Goal: Information Seeking & Learning: Learn about a topic

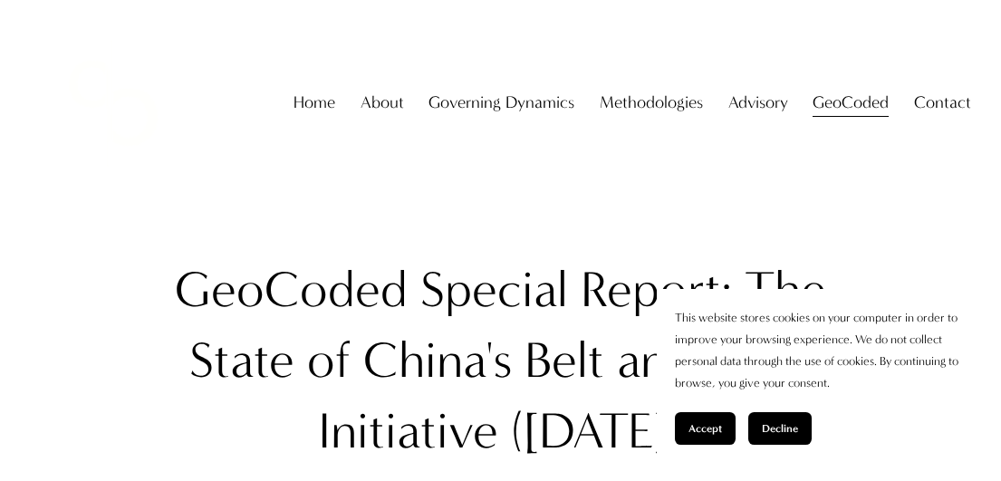
scroll to position [181, 0]
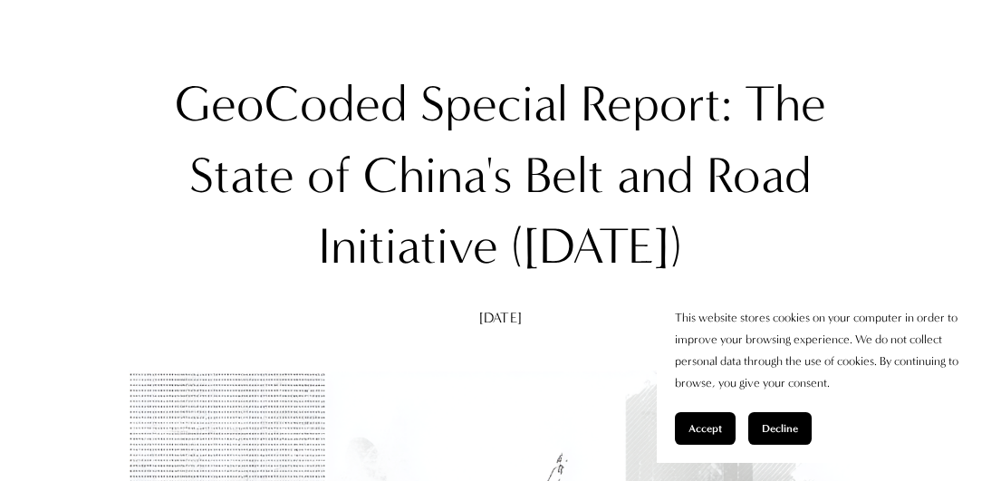
click at [704, 434] on span "Accept" at bounding box center [706, 428] width 34 height 13
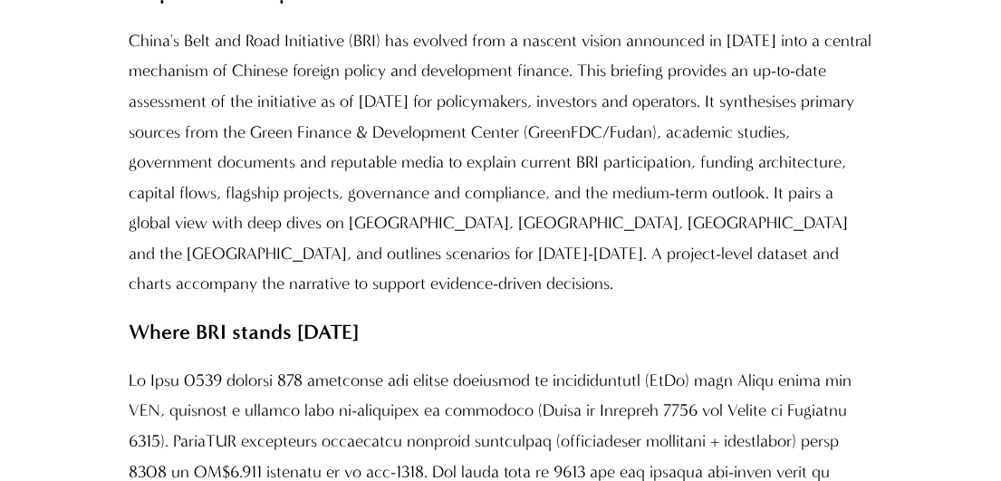
scroll to position [1359, 0]
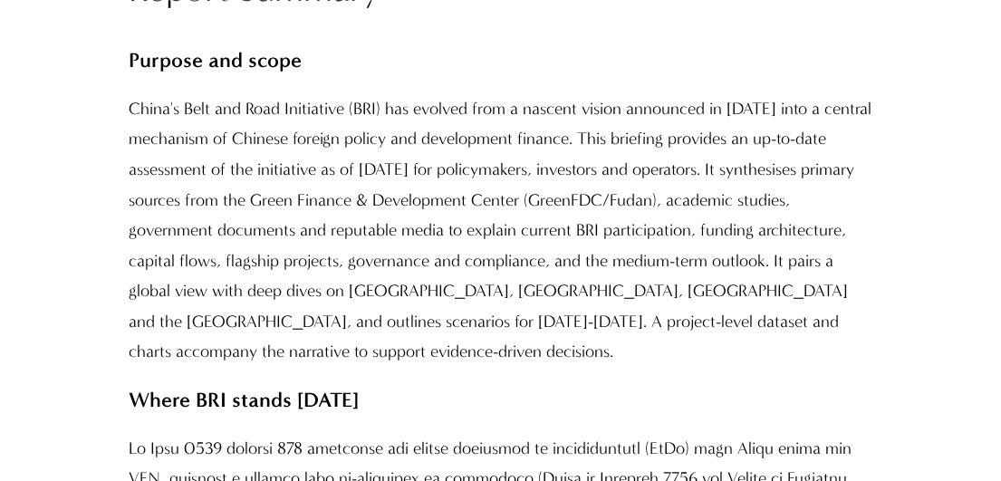
click at [663, 179] on p "China's Belt and Road Initiative (BRI) has evolved from a nascent vision announ…" at bounding box center [501, 231] width 744 height 274
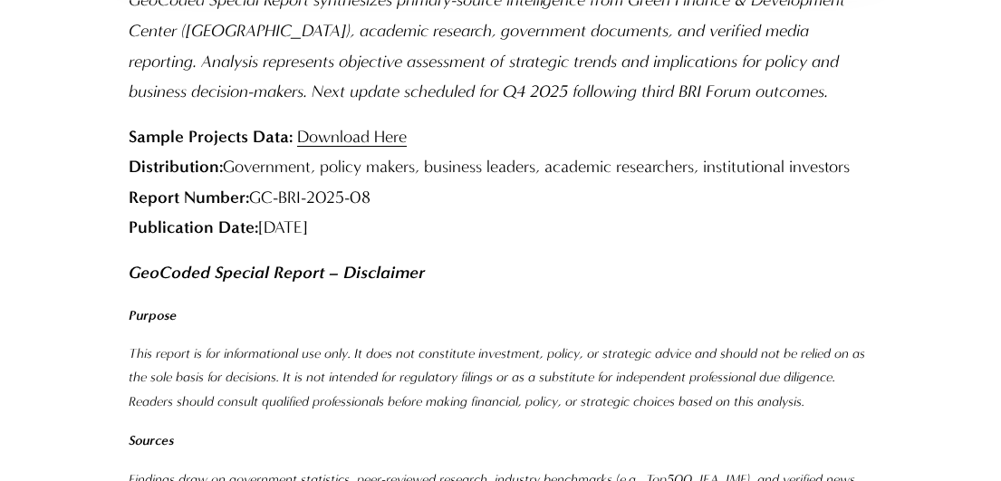
scroll to position [23776, 0]
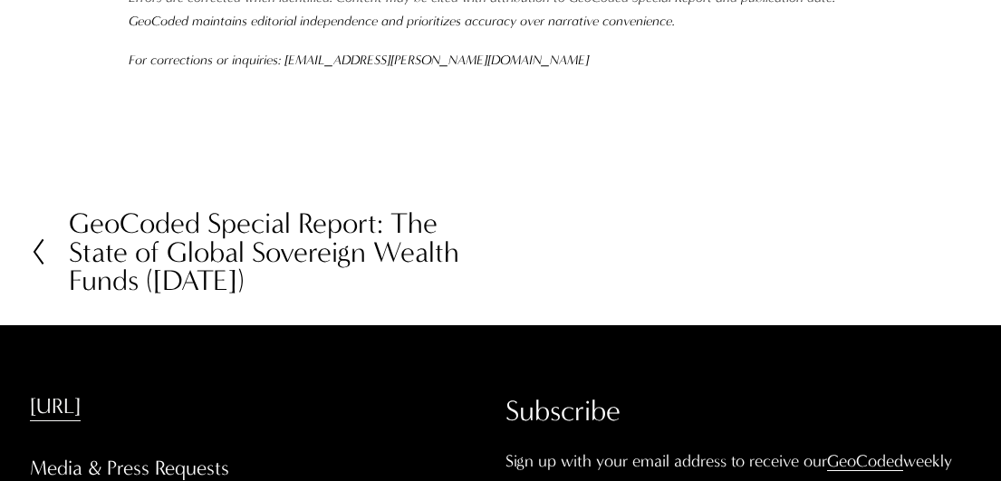
drag, startPoint x: 453, startPoint y: 421, endPoint x: 212, endPoint y: 422, distance: 241.0
copy p "[PERSON_NAME] & Co."
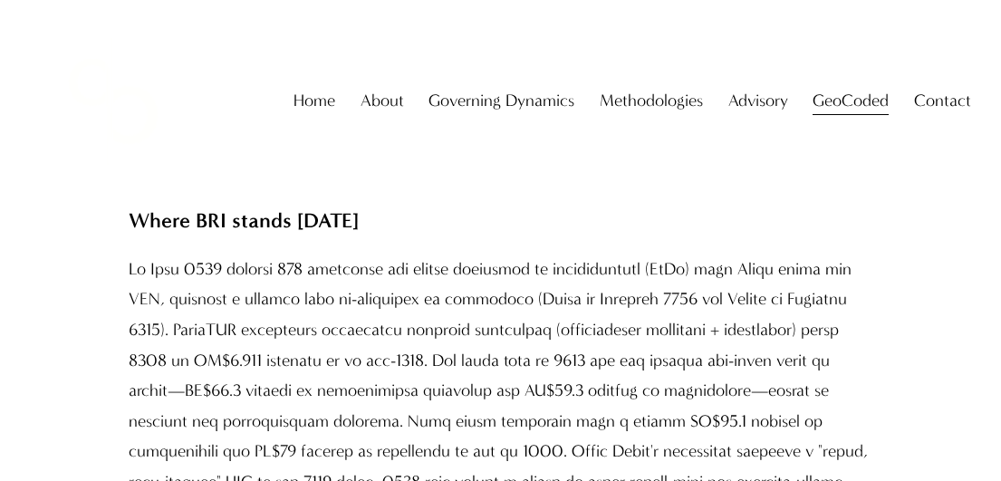
scroll to position [0, 0]
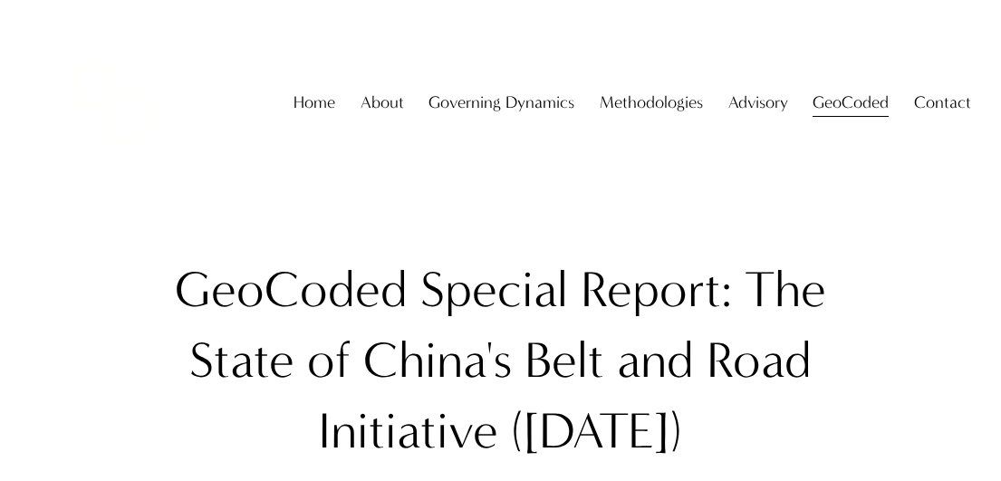
click at [836, 290] on h1 "GeoCoded Special Report: The State of China's Belt and Road Initiative ([DATE])" at bounding box center [501, 361] width 744 height 212
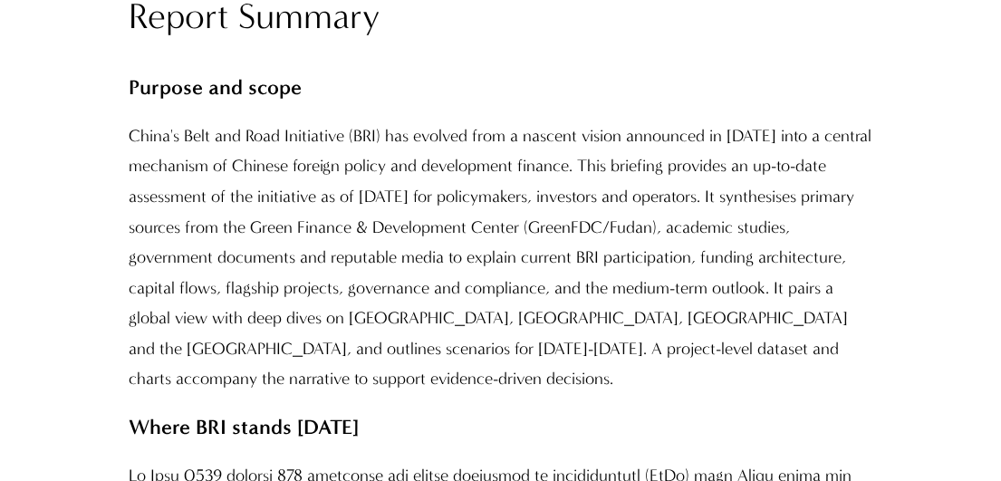
scroll to position [1359, 0]
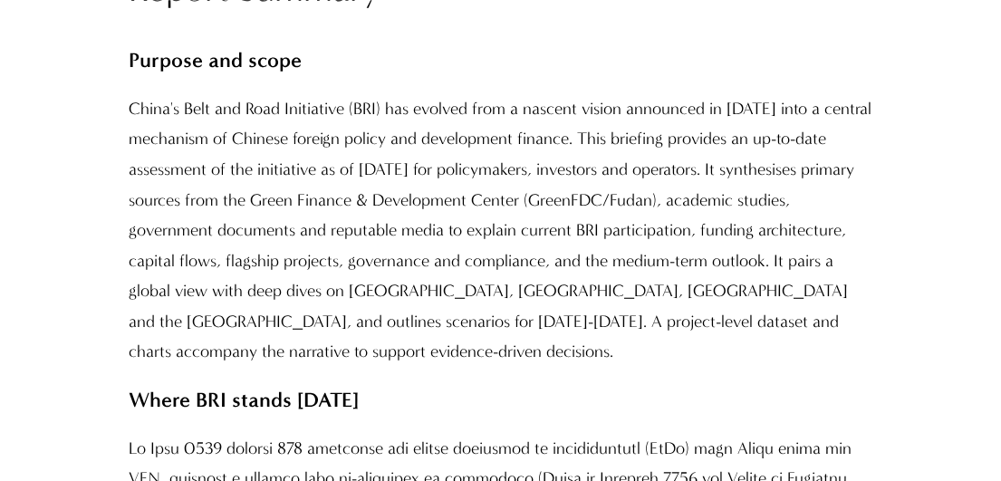
click at [602, 252] on p "China's Belt and Road Initiative (BRI) has evolved from a nascent vision announ…" at bounding box center [501, 231] width 744 height 274
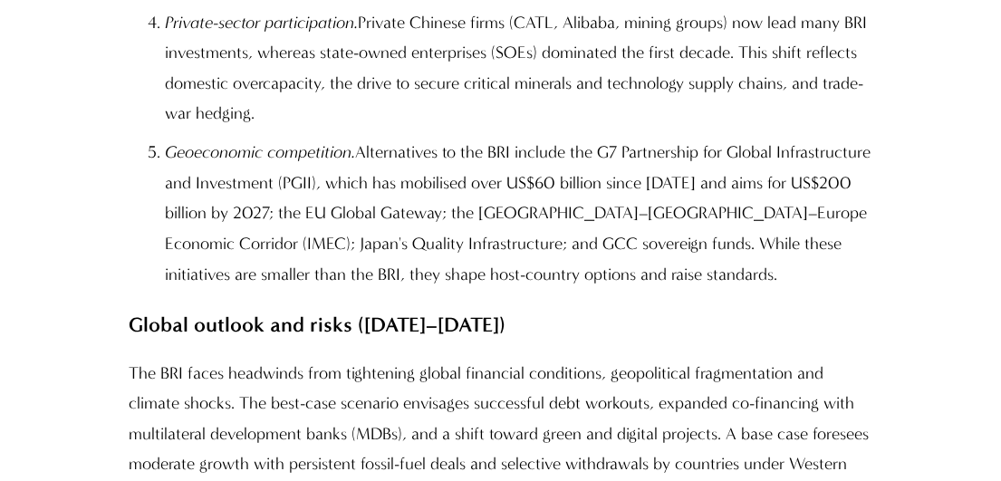
scroll to position [2990, 0]
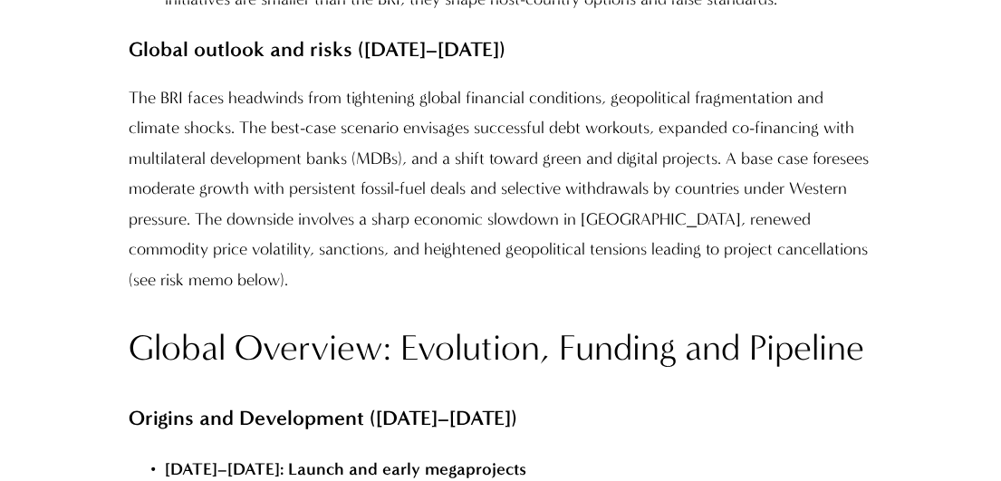
click at [587, 188] on p "The BRI faces headwinds from tightening global financial conditions, geopolitic…" at bounding box center [501, 189] width 744 height 213
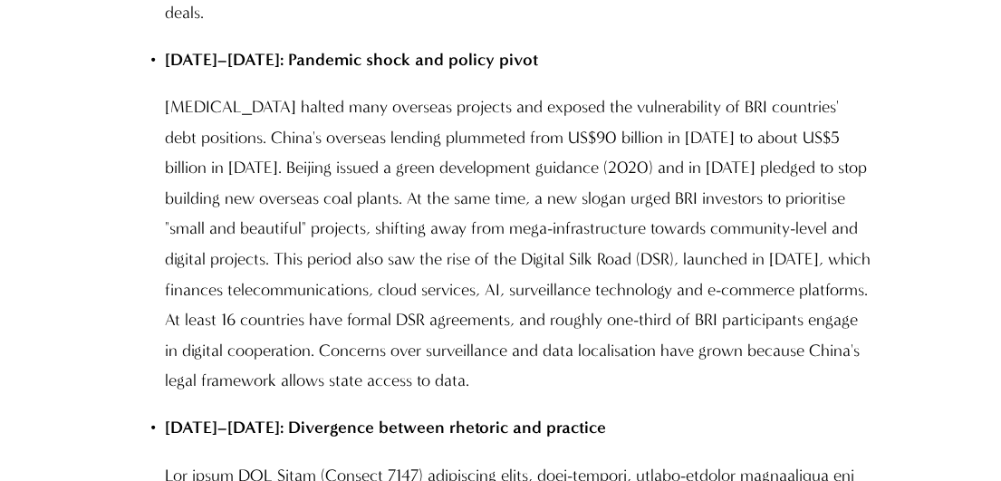
scroll to position [4056, 0]
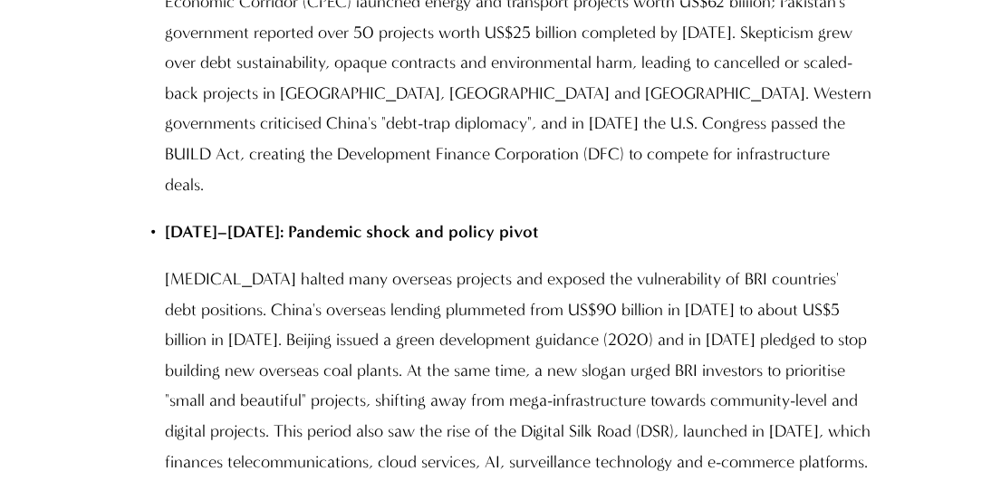
click at [744, 217] on p "[DATE]–[DATE]: Pandemic shock and policy pivot" at bounding box center [519, 232] width 708 height 31
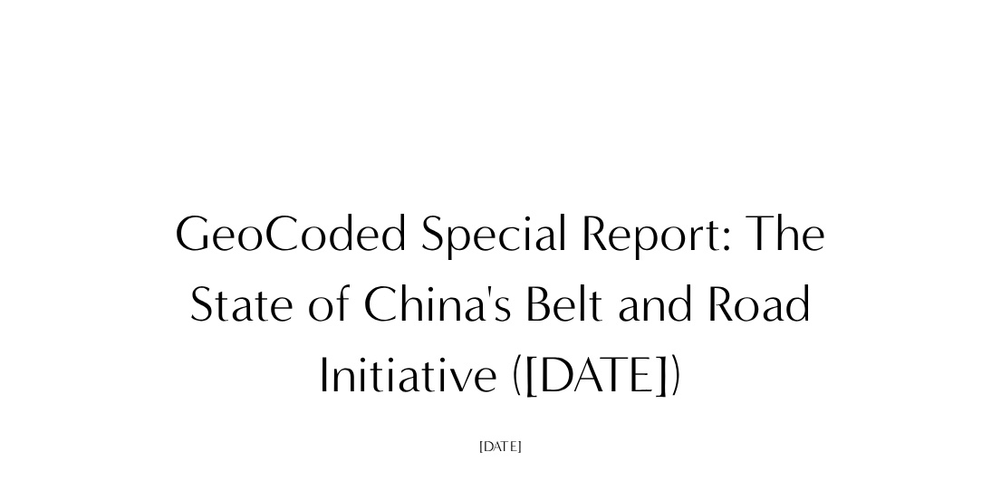
scroll to position [91, 0]
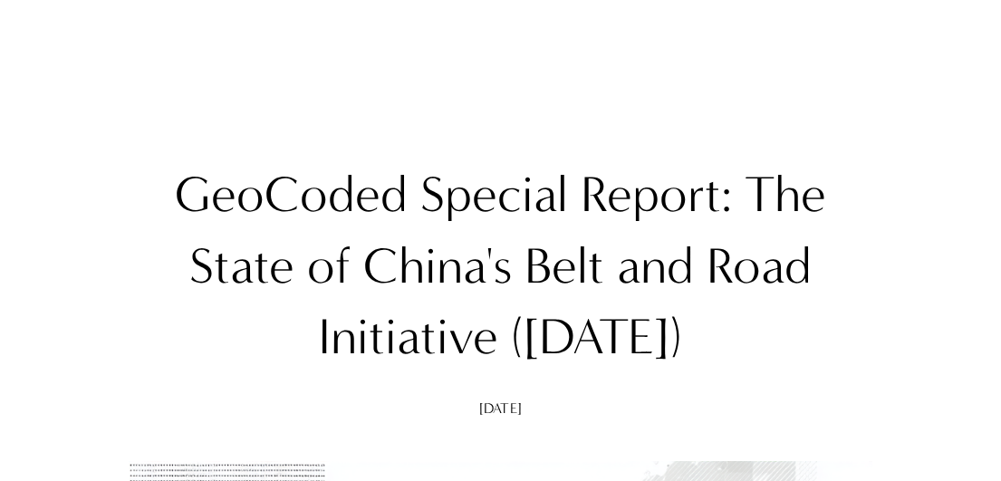
drag, startPoint x: 765, startPoint y: 339, endPoint x: 35, endPoint y: 164, distance: 750.2
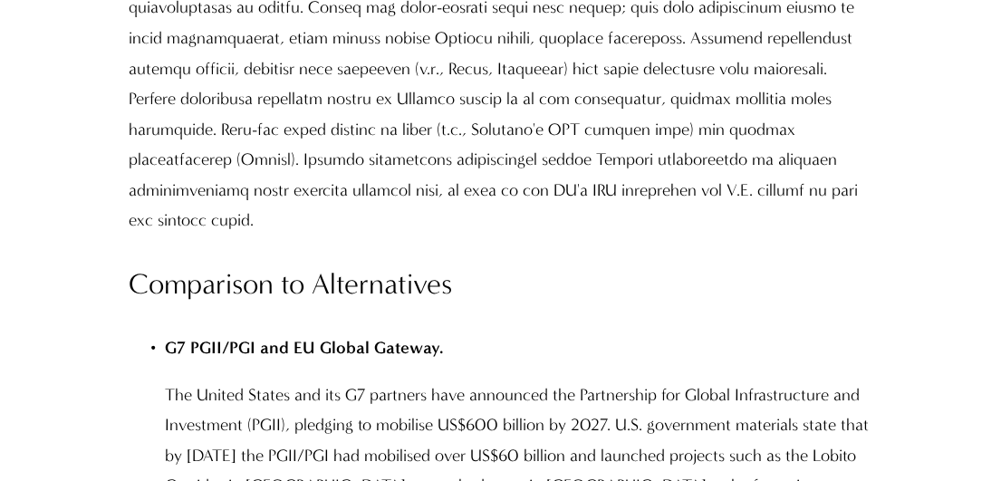
scroll to position [11377, 0]
